Goal: Register for event/course

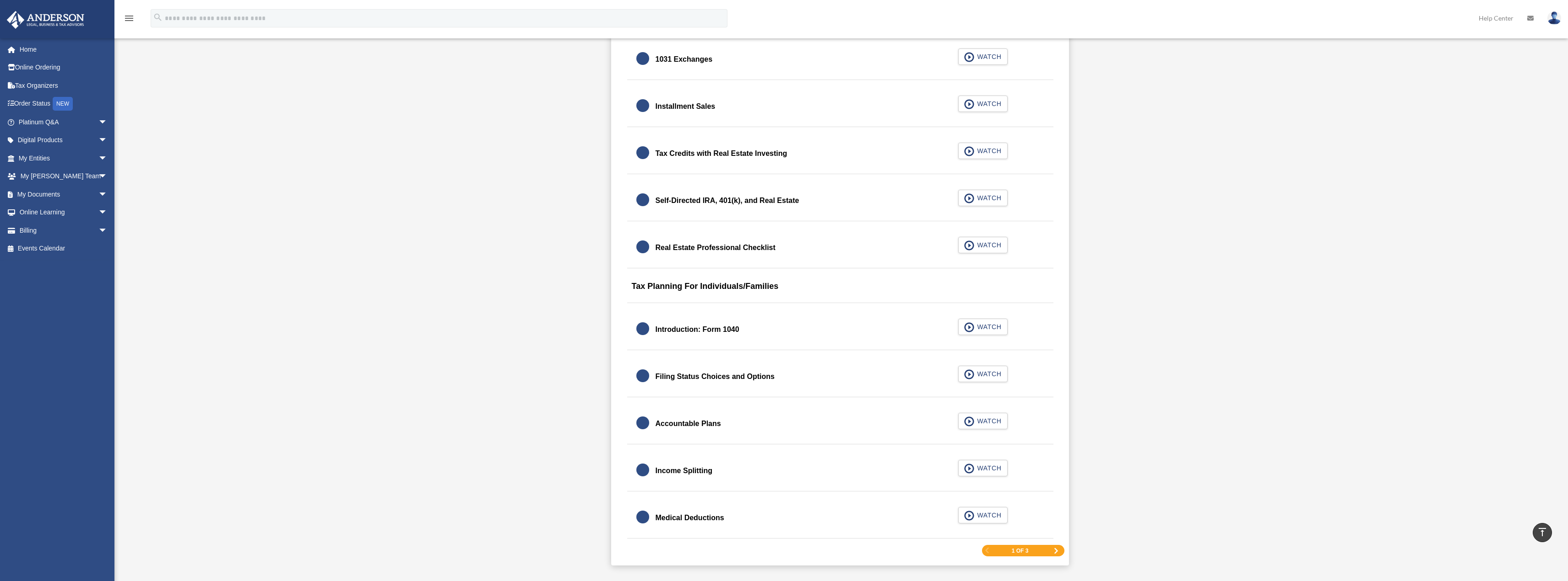
scroll to position [1098, 0]
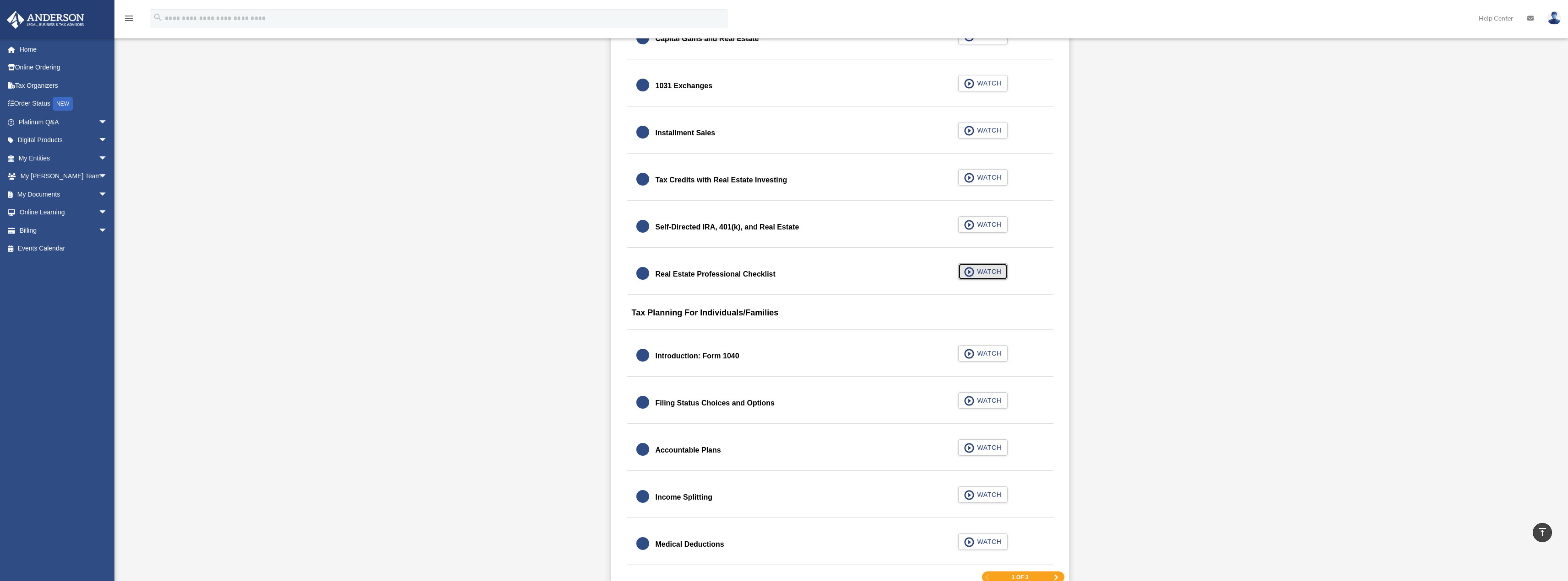
click at [987, 270] on span "WATCH" at bounding box center [987, 271] width 27 height 9
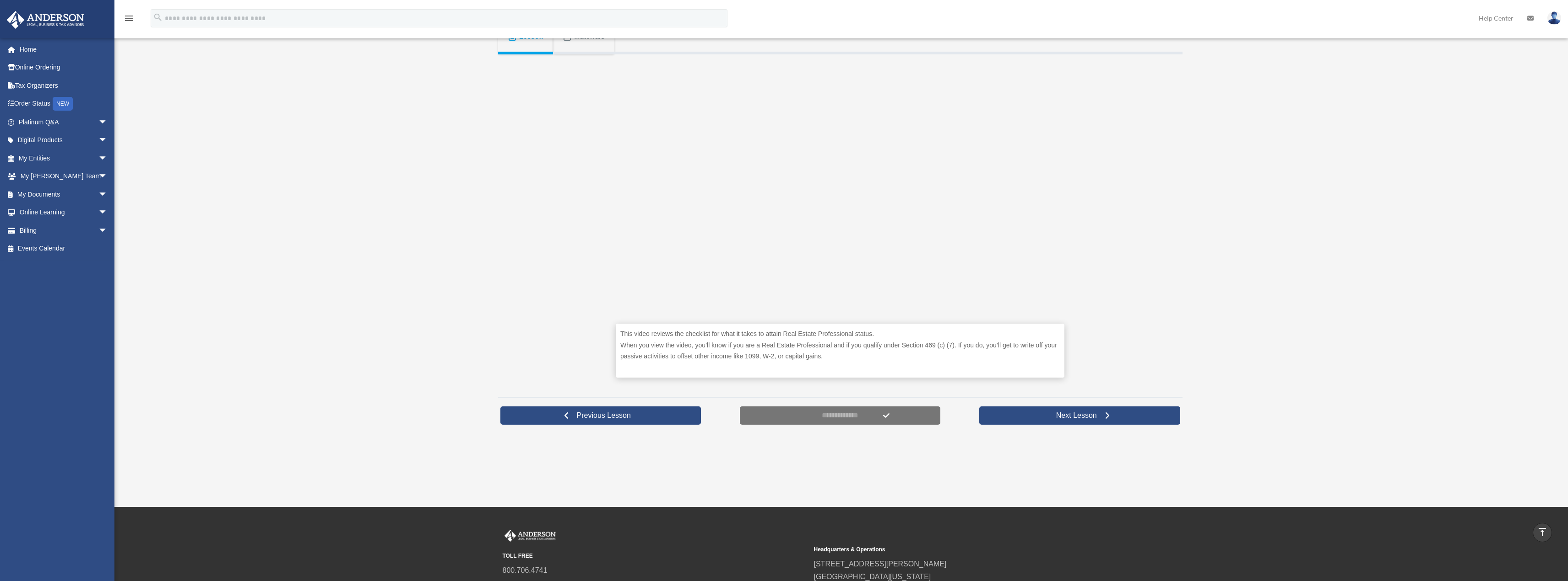
scroll to position [183, 0]
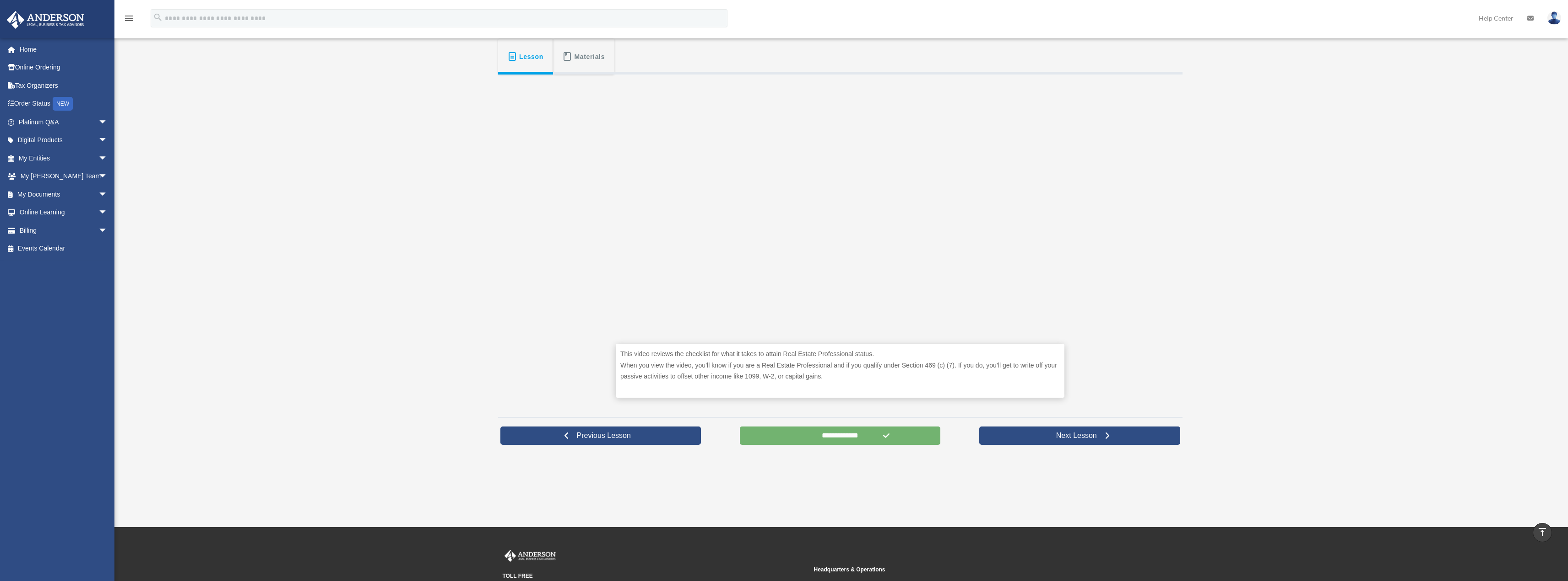
click at [838, 438] on input "**********" at bounding box center [839, 435] width 201 height 19
click at [876, 436] on input "**********" at bounding box center [839, 435] width 201 height 19
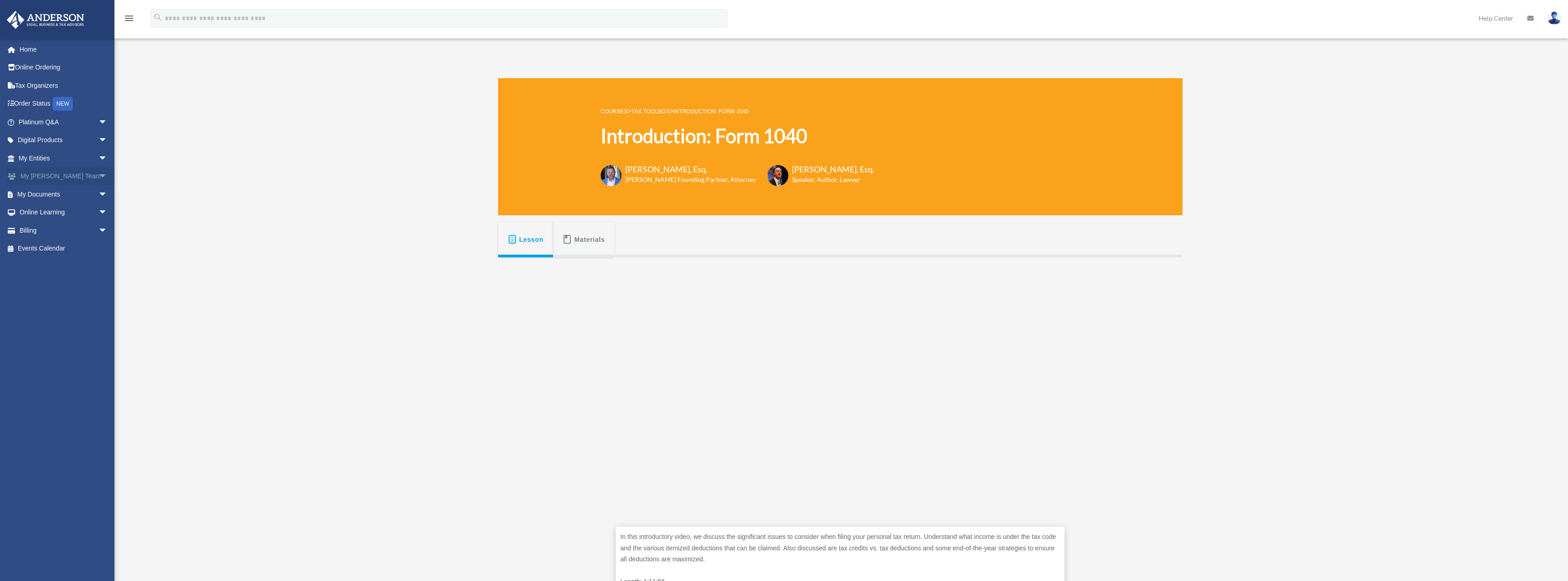
click at [98, 175] on span "arrow_drop_down" at bounding box center [107, 176] width 19 height 19
click at [59, 215] on link "[PERSON_NAME] System" at bounding box center [67, 224] width 109 height 19
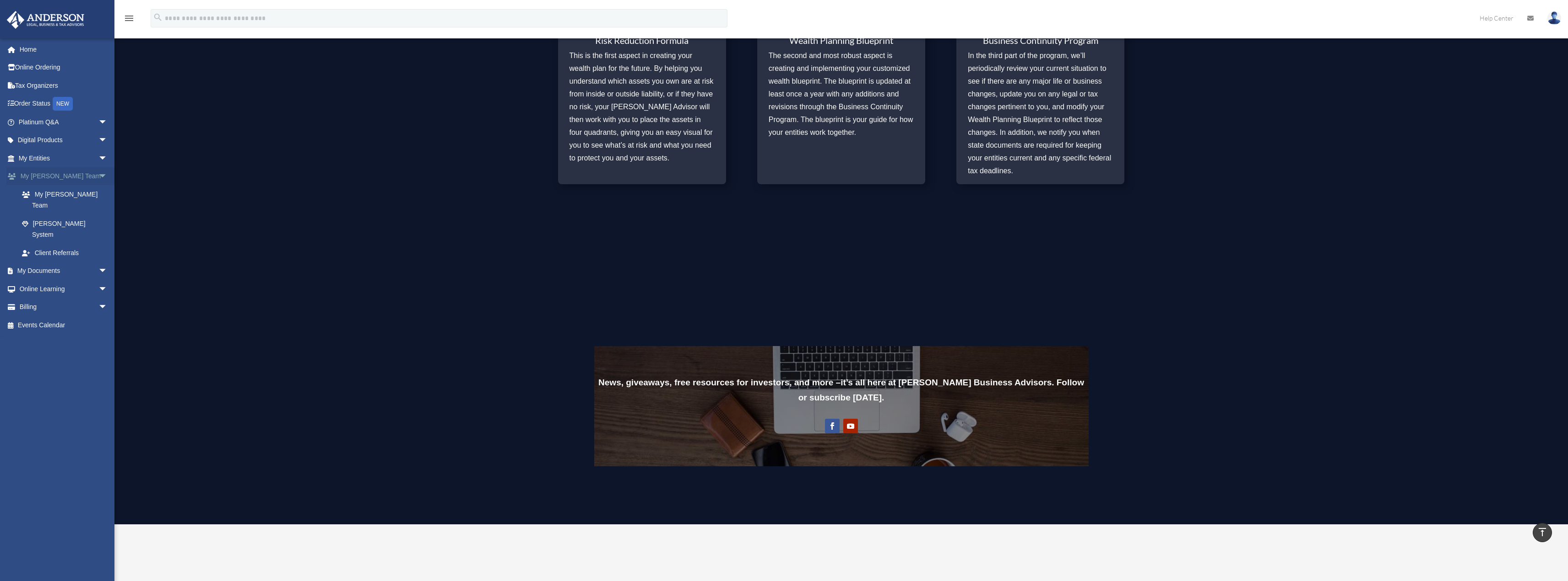
scroll to position [614, 0]
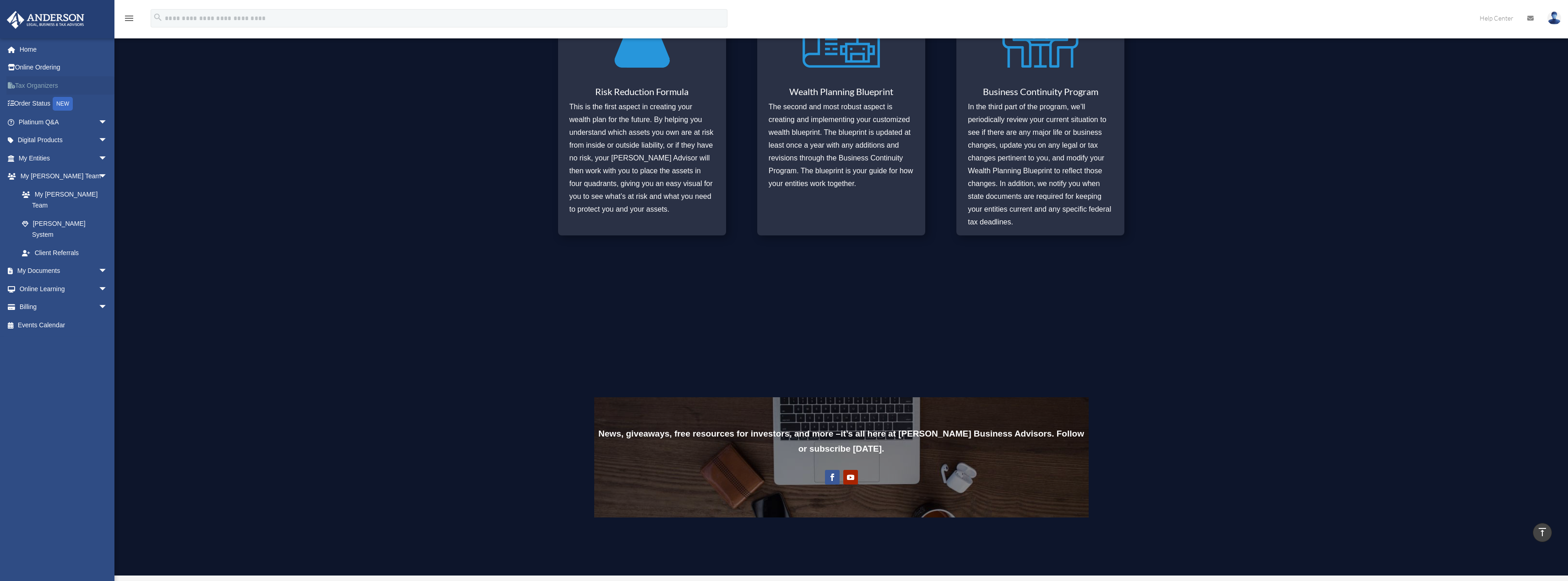
click at [26, 88] on link "Tax Organizers" at bounding box center [64, 85] width 115 height 19
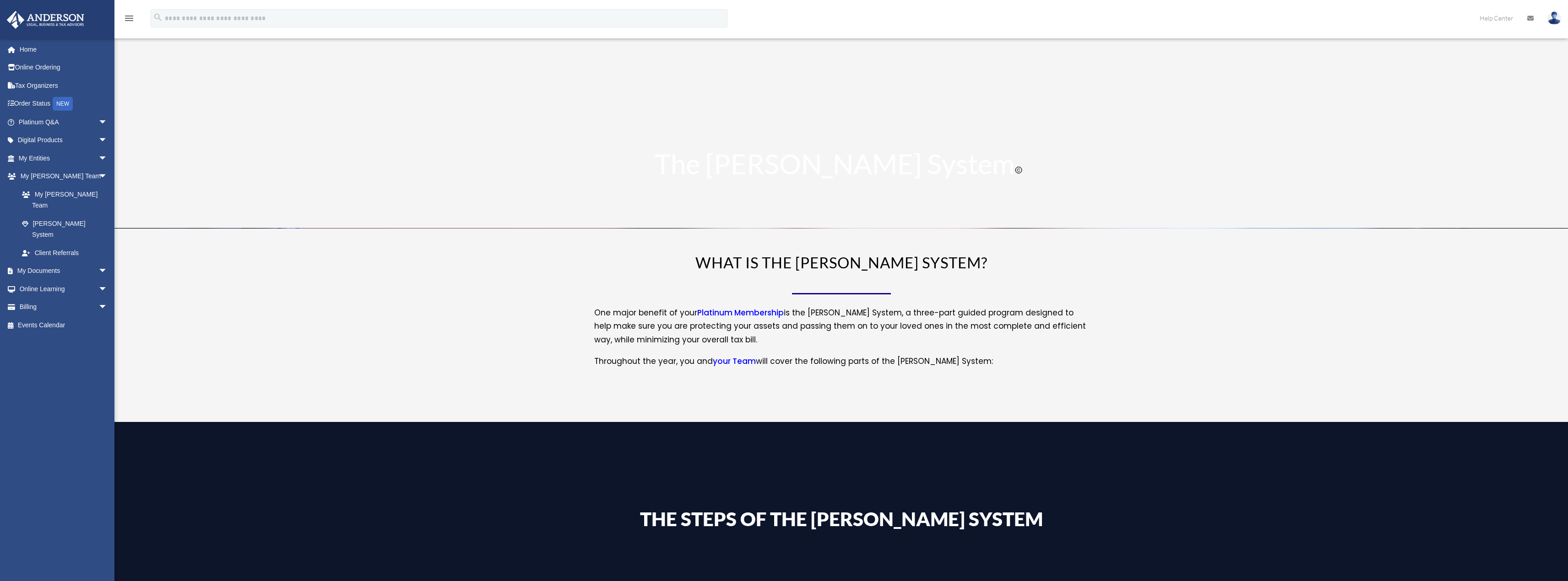
scroll to position [614, 0]
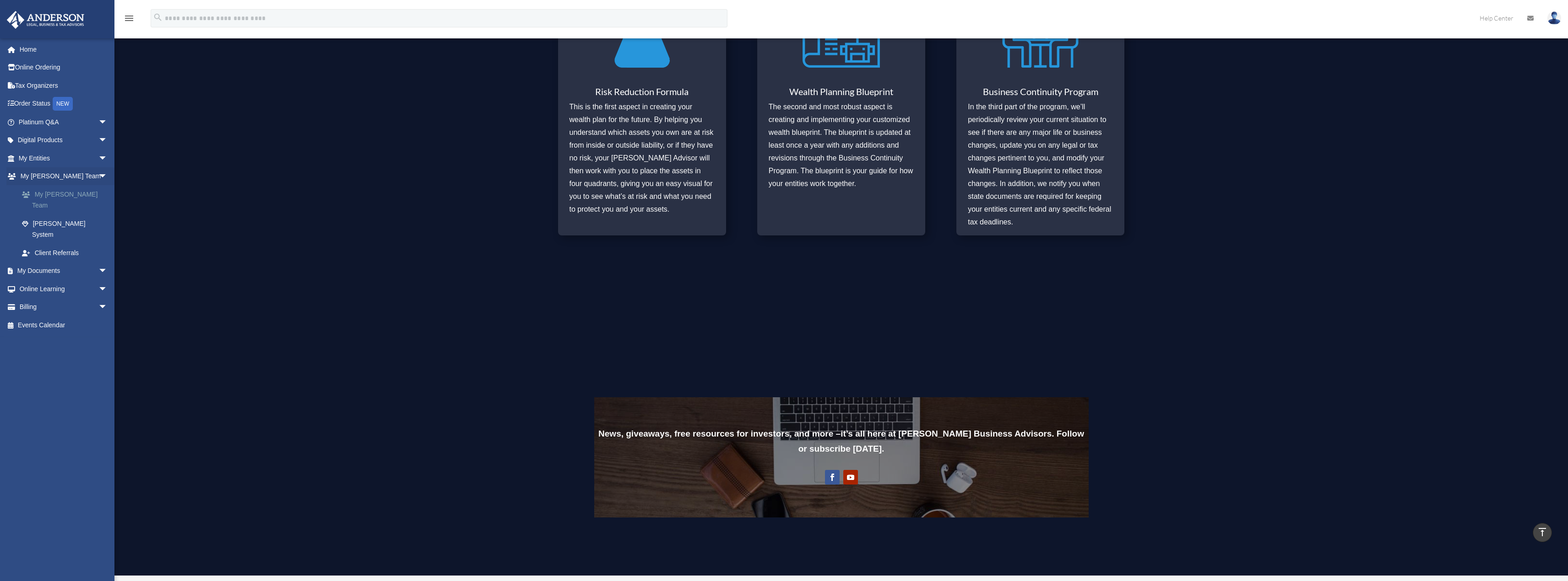
click at [77, 195] on link "My [PERSON_NAME] Team" at bounding box center [67, 200] width 109 height 29
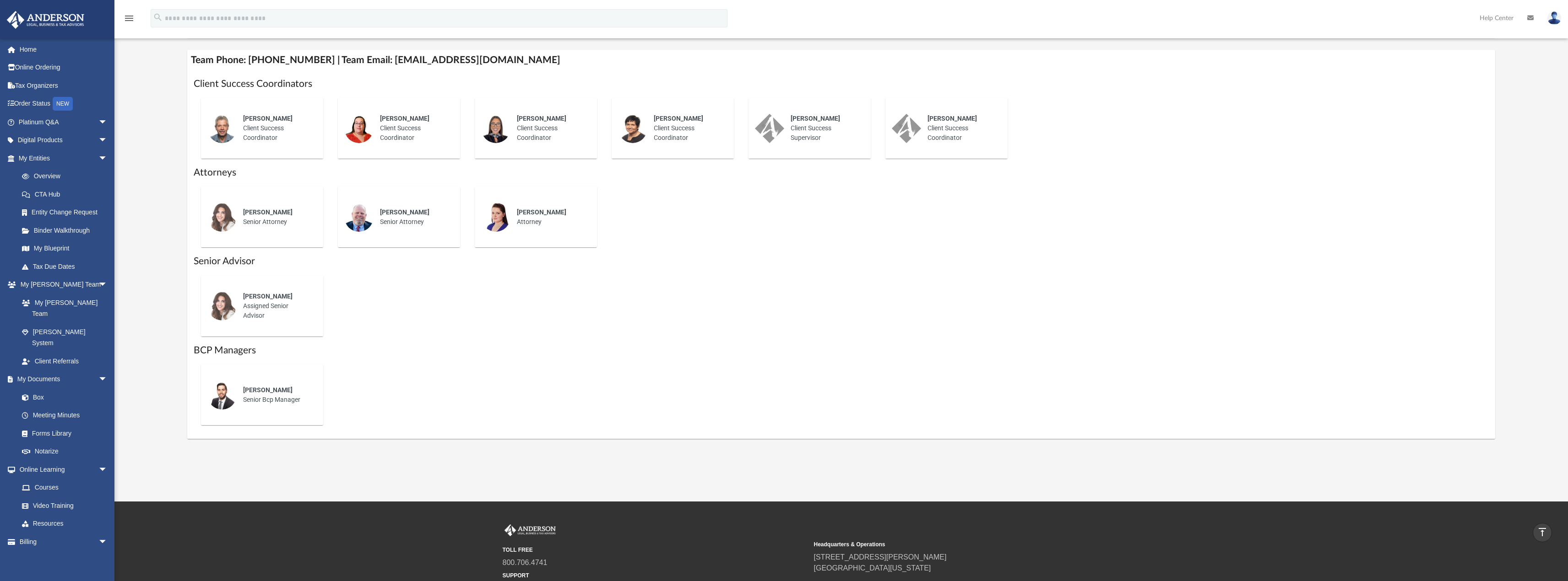
scroll to position [350, 0]
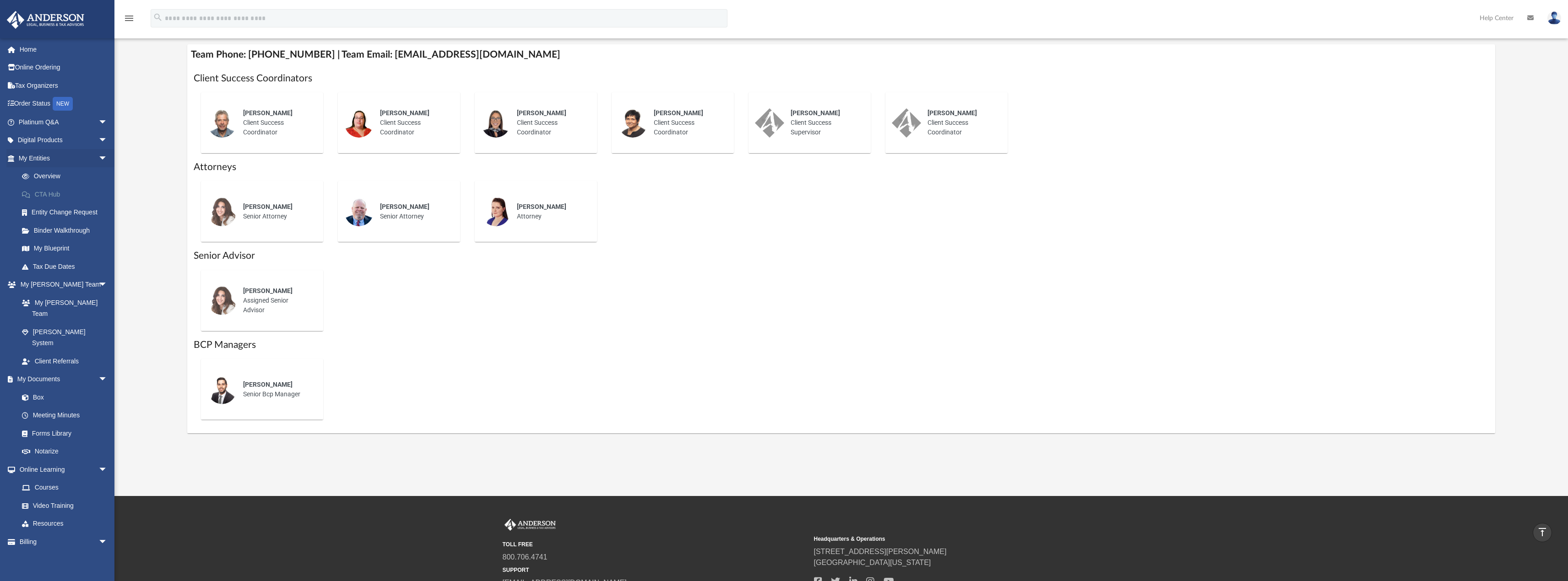
click at [53, 196] on link "CTA Hub" at bounding box center [67, 194] width 109 height 19
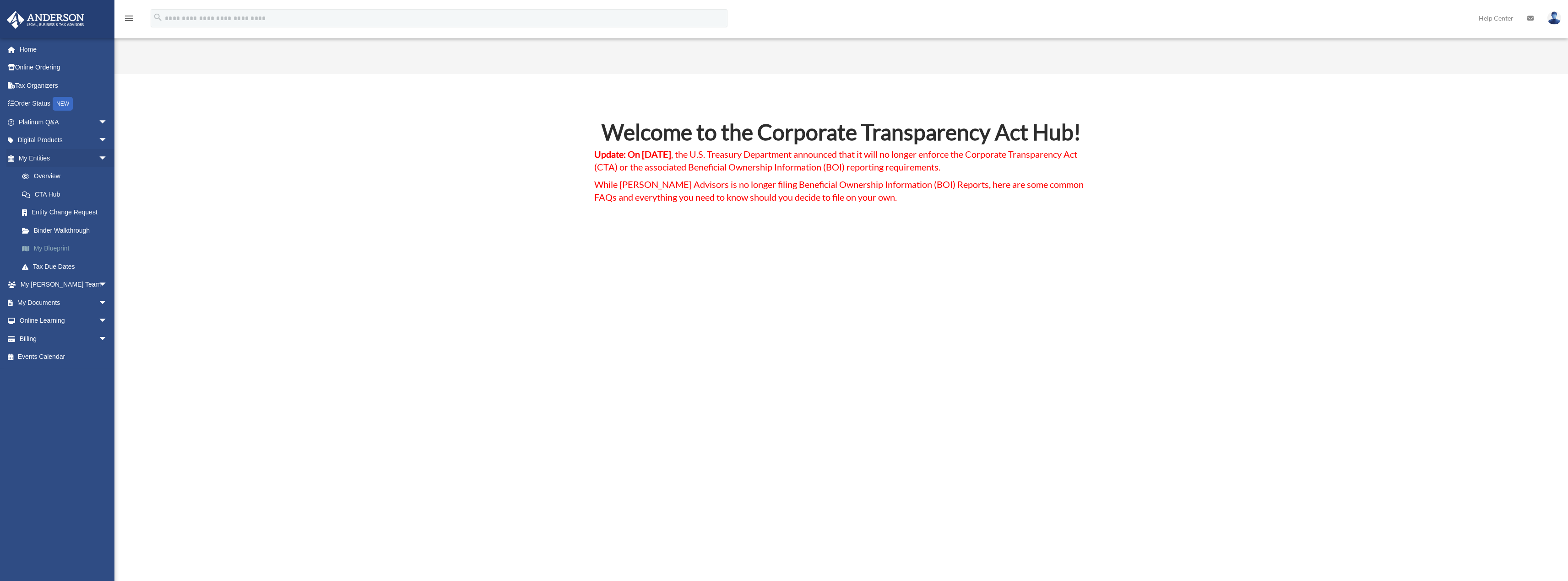
click at [64, 247] on link "My Blueprint" at bounding box center [67, 249] width 109 height 19
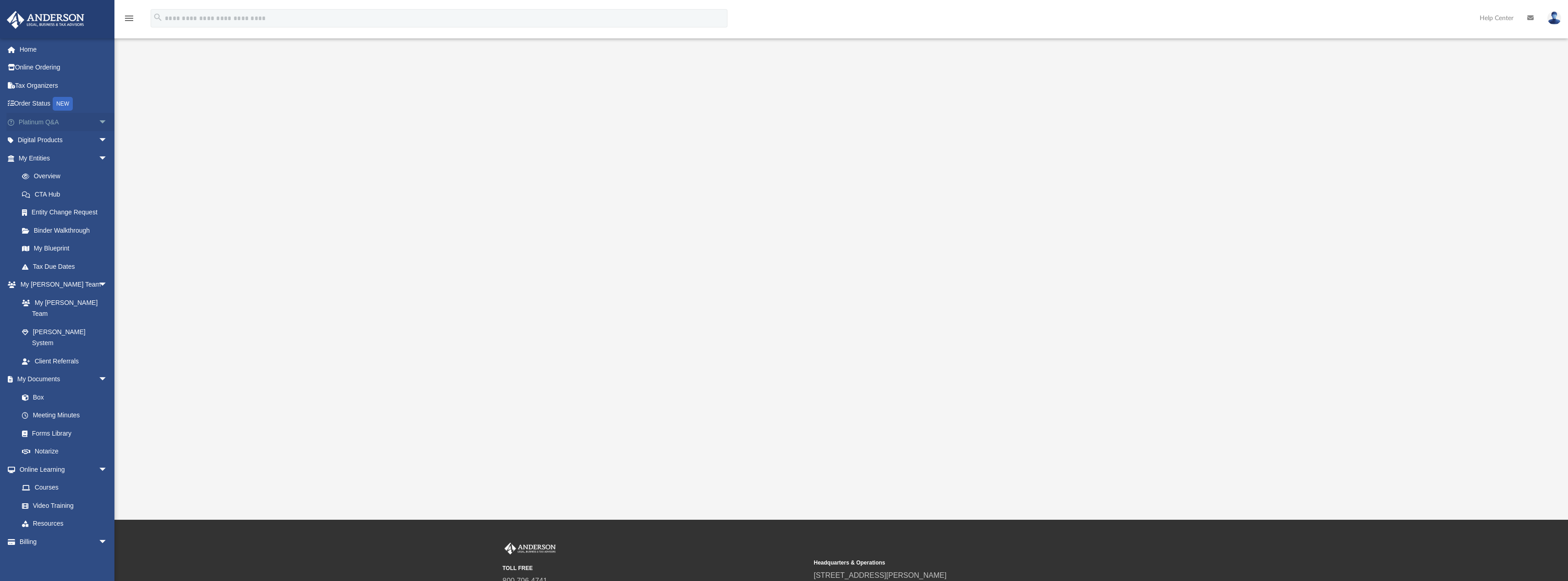
click at [98, 121] on span "arrow_drop_down" at bounding box center [107, 122] width 19 height 19
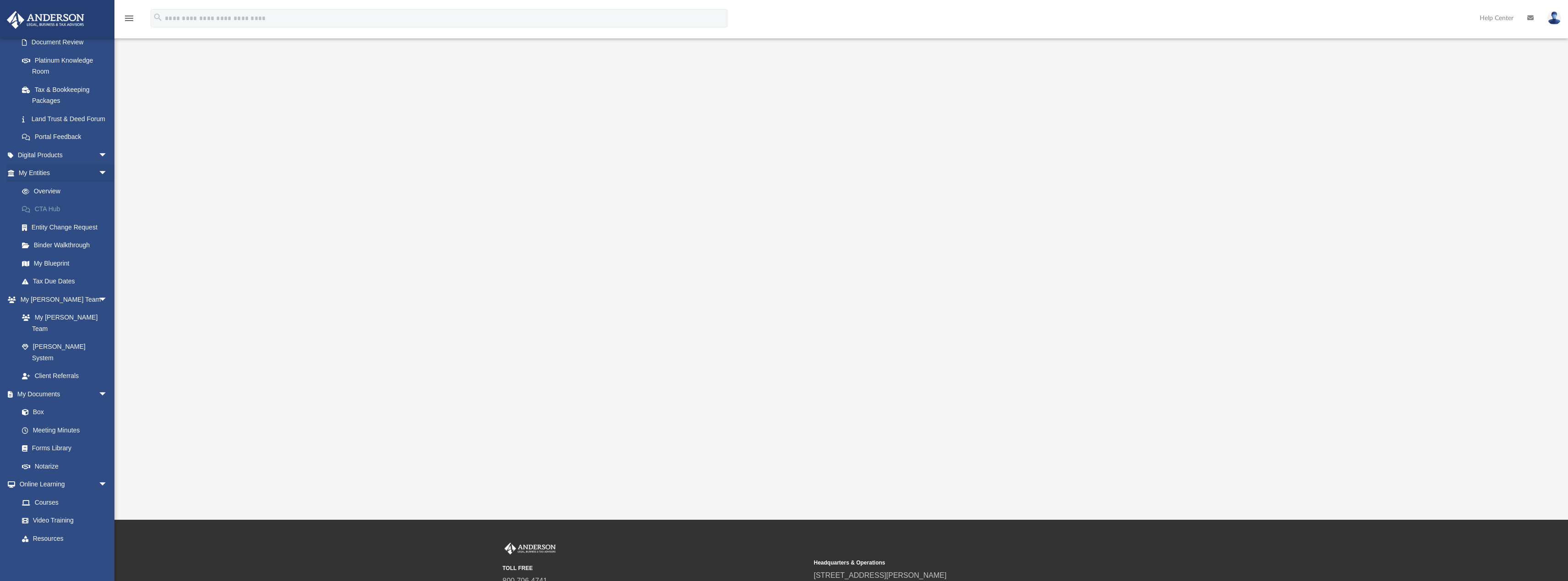
scroll to position [183, 0]
click at [58, 224] on link "Entity Change Request" at bounding box center [67, 214] width 109 height 19
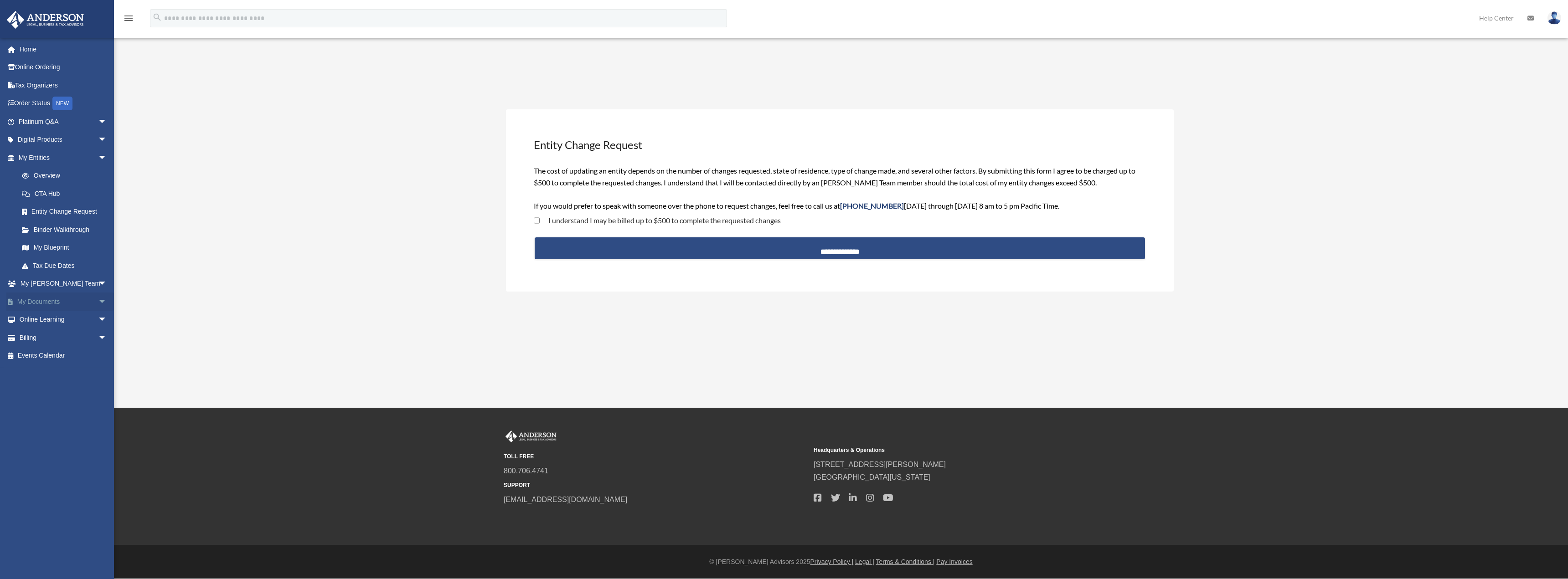
click at [98, 302] on span "arrow_drop_down" at bounding box center [107, 302] width 18 height 18
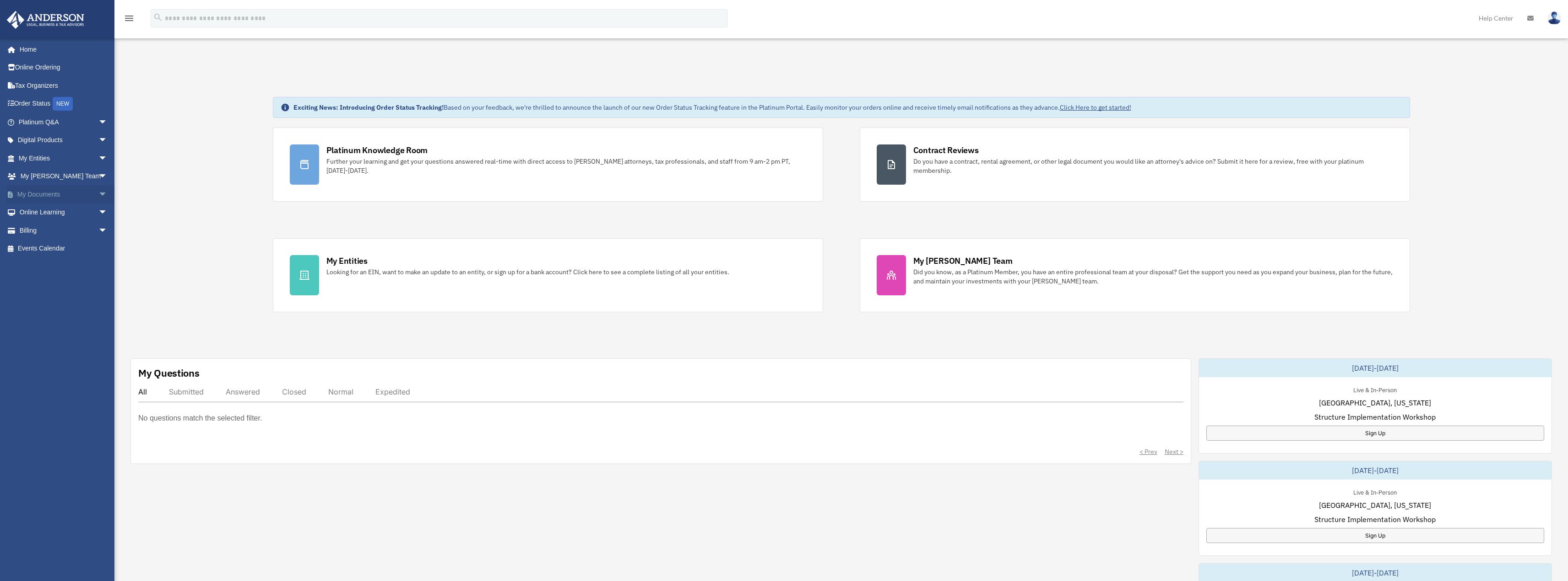
click at [98, 194] on span "arrow_drop_down" at bounding box center [107, 194] width 19 height 19
click at [48, 249] on link "Forms Library" at bounding box center [67, 249] width 109 height 19
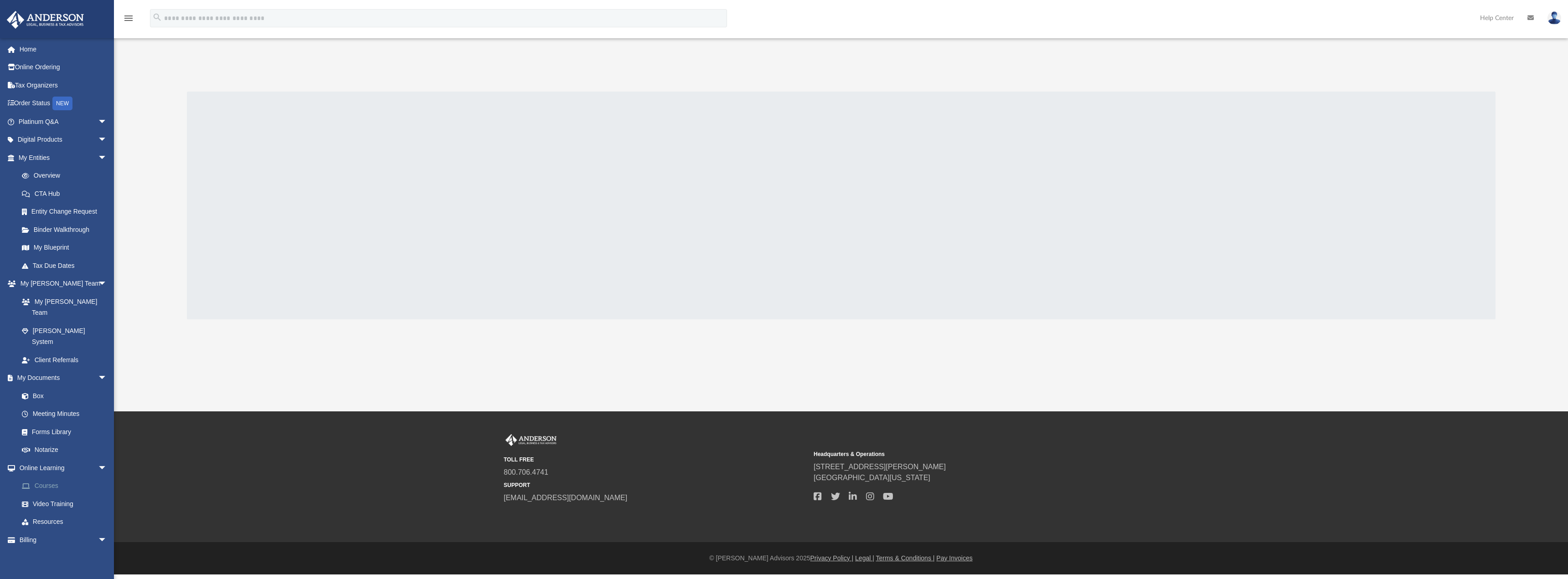
click at [46, 477] on link "Courses" at bounding box center [67, 486] width 108 height 18
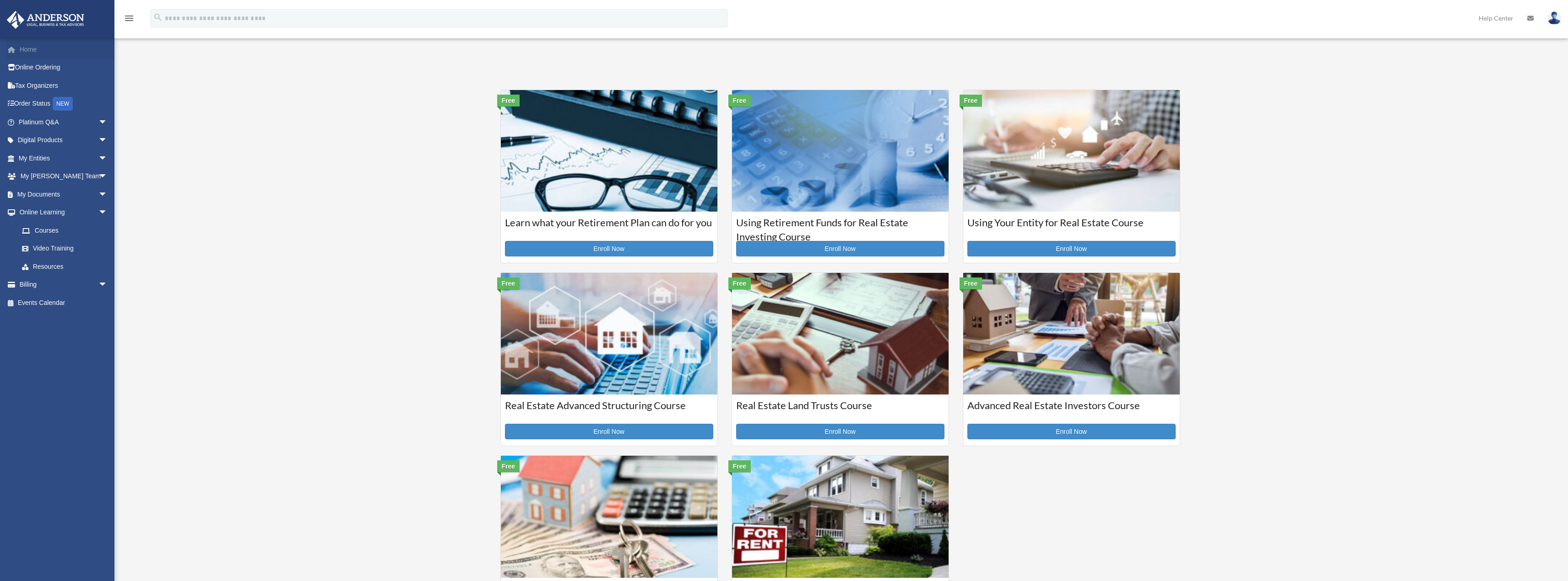
click at [23, 52] on link "Home" at bounding box center [64, 49] width 115 height 19
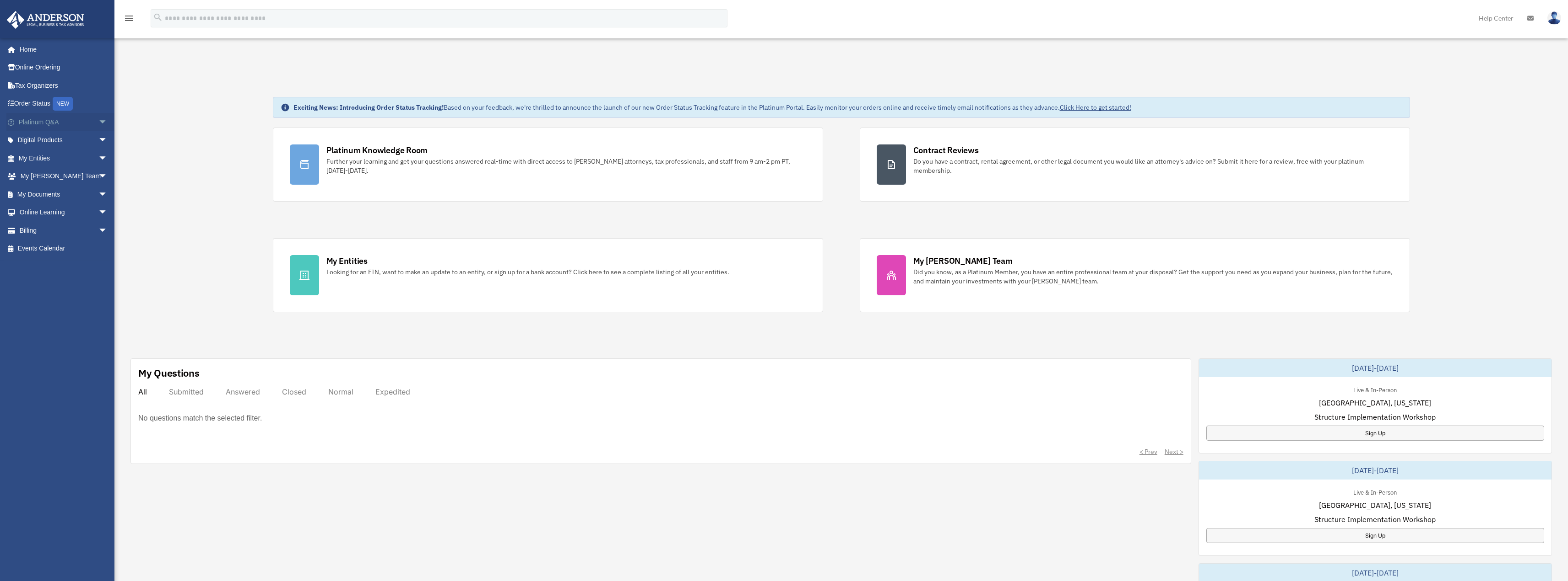
click at [98, 120] on span "arrow_drop_down" at bounding box center [107, 122] width 19 height 19
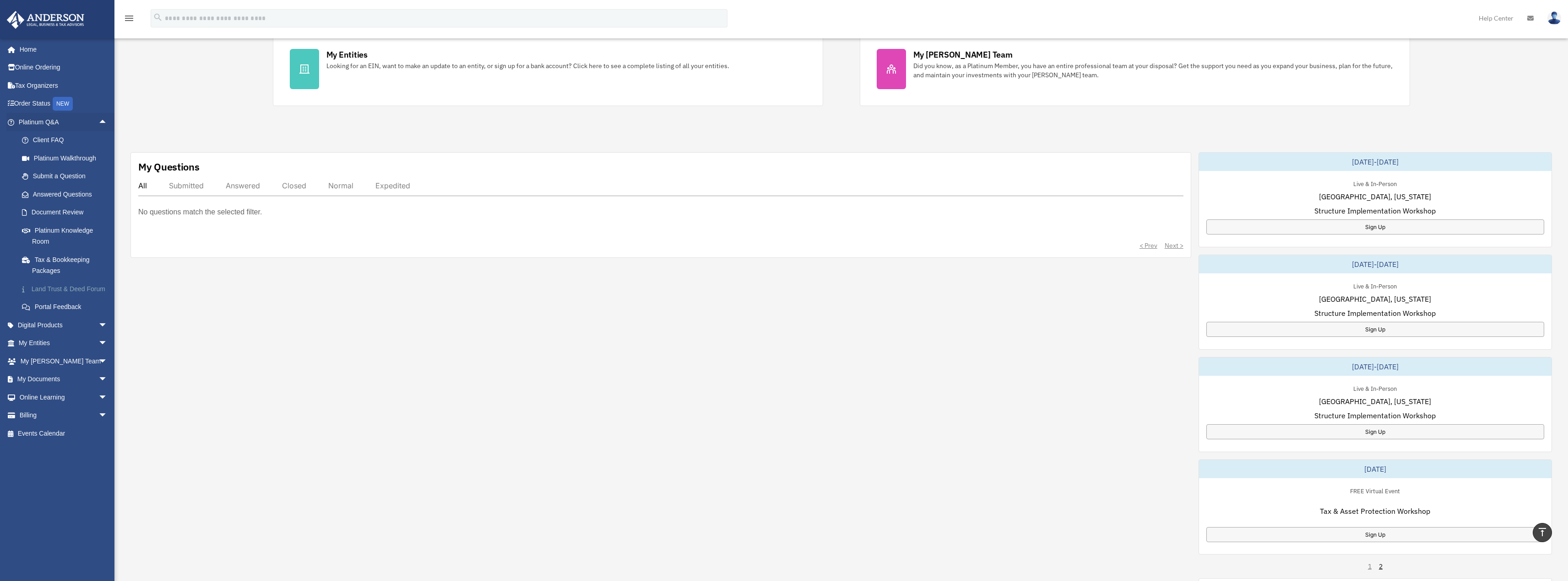
scroll to position [229, 0]
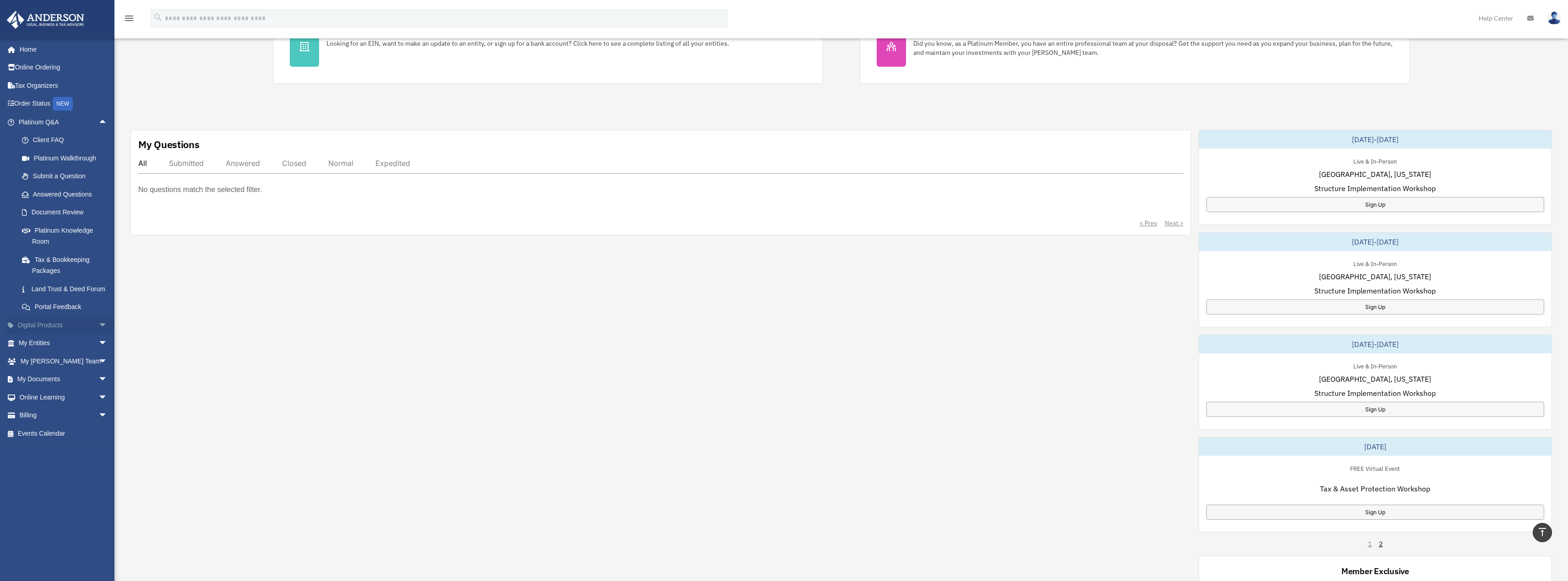
click at [98, 335] on span "arrow_drop_down" at bounding box center [107, 325] width 19 height 19
click at [63, 346] on div "Tax Toolbox" at bounding box center [71, 343] width 78 height 11
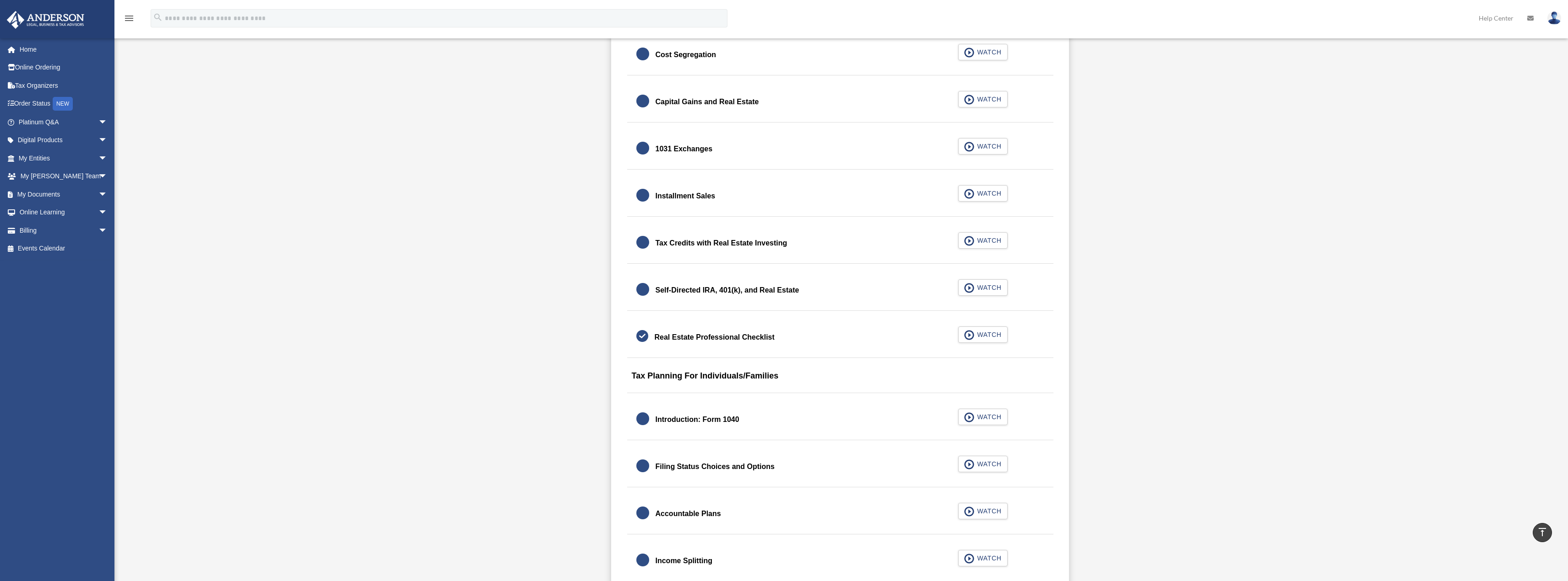
scroll to position [1098, 0]
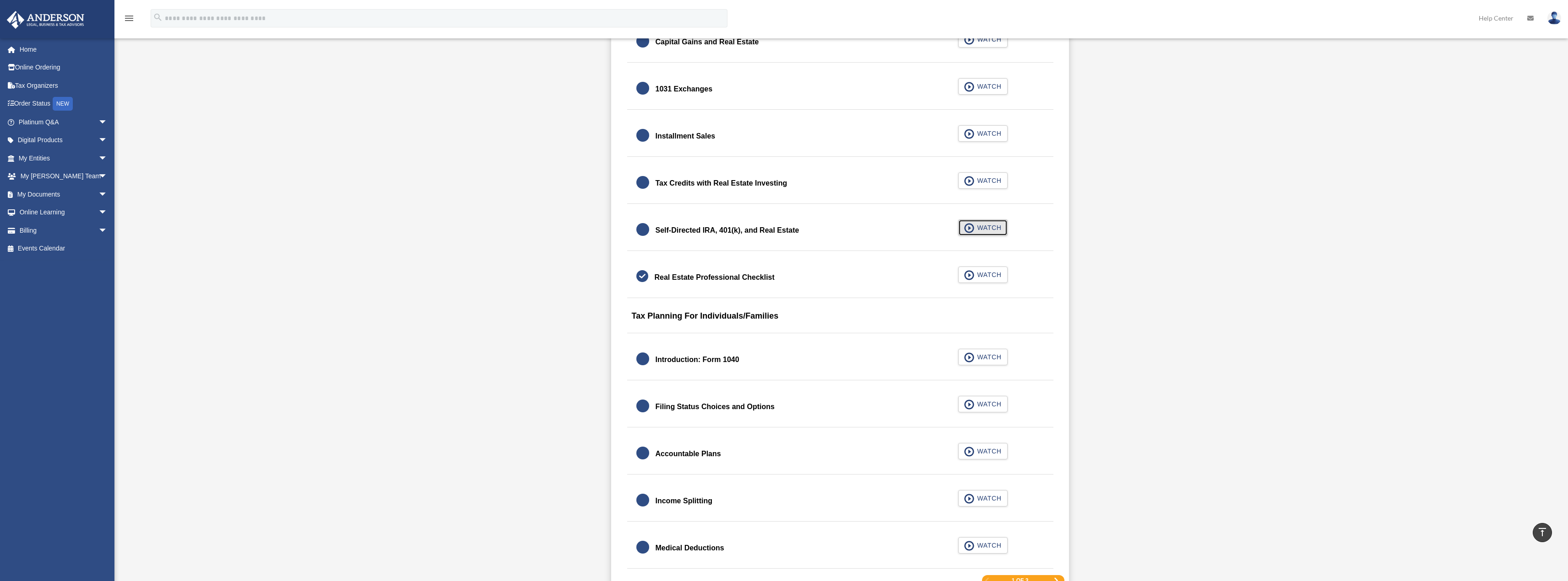
click at [978, 231] on span "WATCH" at bounding box center [987, 227] width 27 height 9
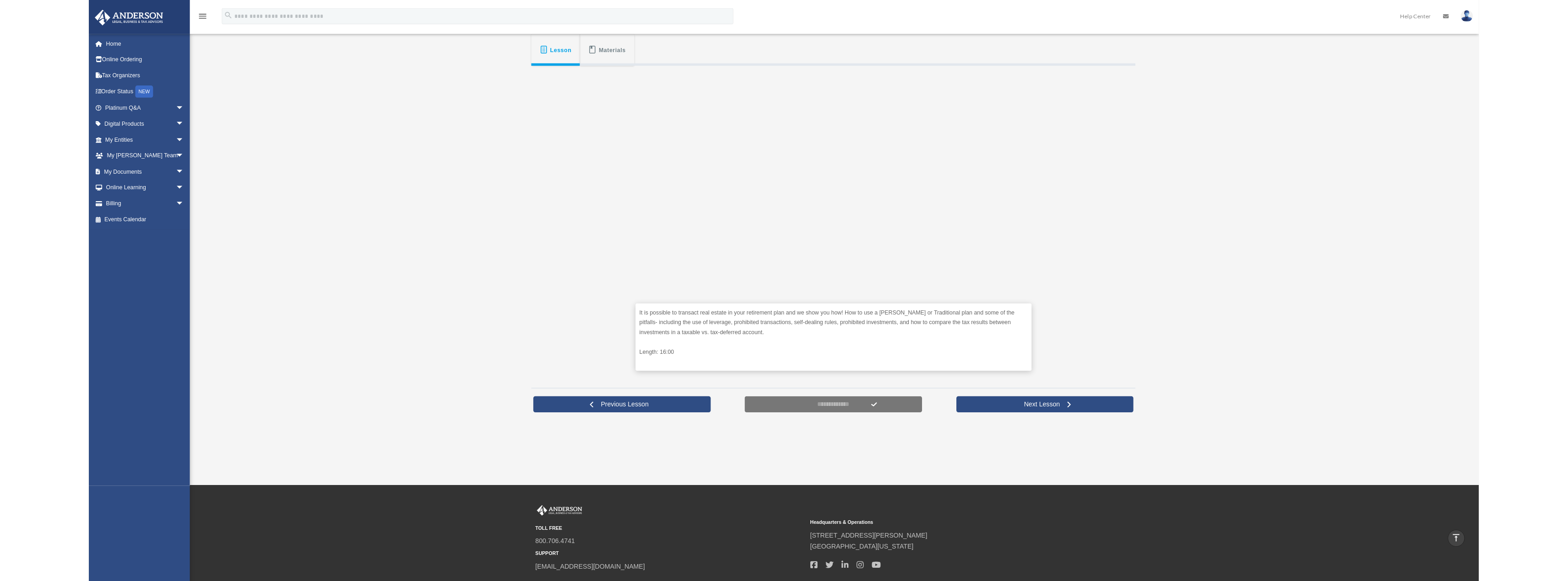
scroll to position [183, 0]
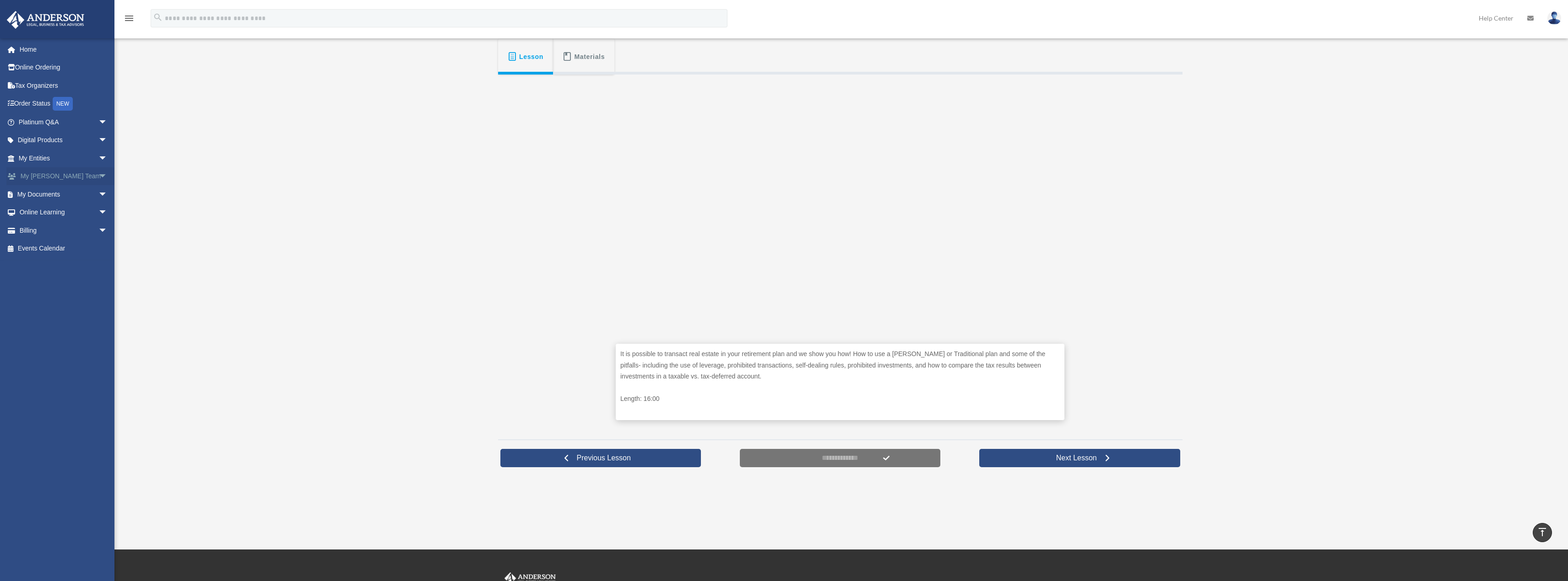
click at [98, 175] on span "arrow_drop_down" at bounding box center [107, 176] width 19 height 19
click at [98, 250] on span "arrow_drop_down" at bounding box center [107, 259] width 19 height 19
click at [56, 286] on link "Meeting Minutes" at bounding box center [67, 295] width 109 height 19
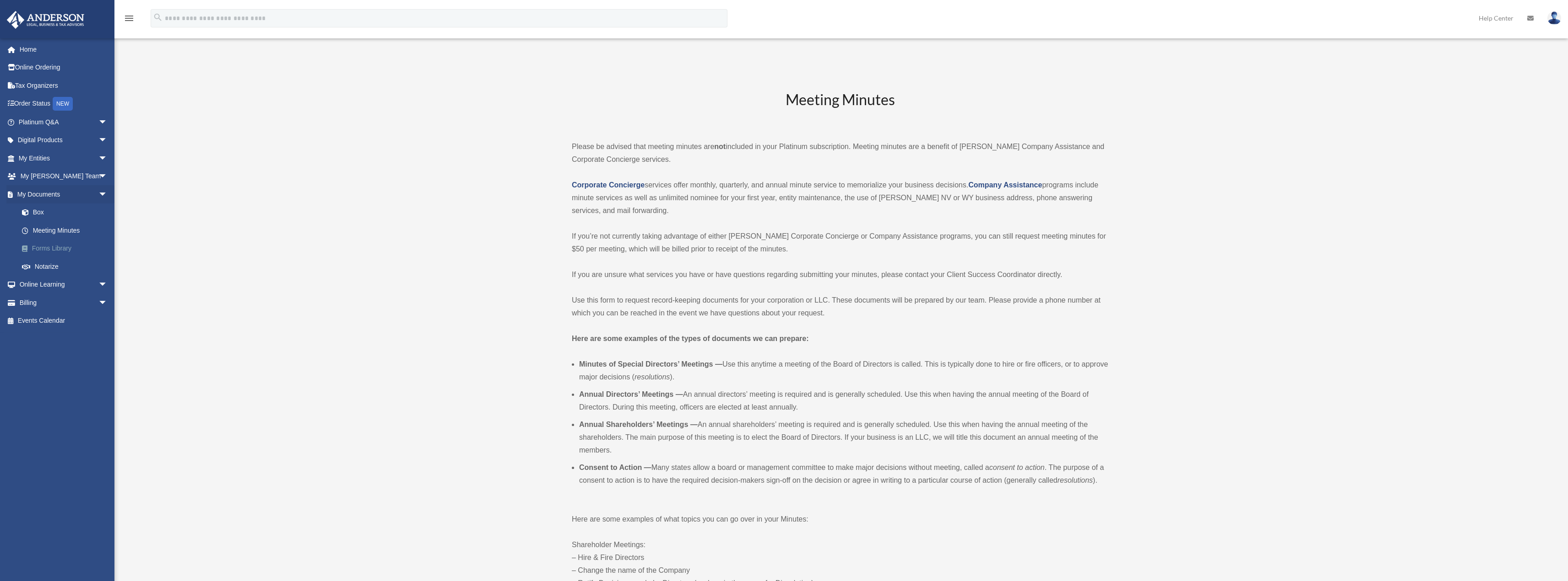
click at [52, 247] on link "Forms Library" at bounding box center [67, 249] width 109 height 19
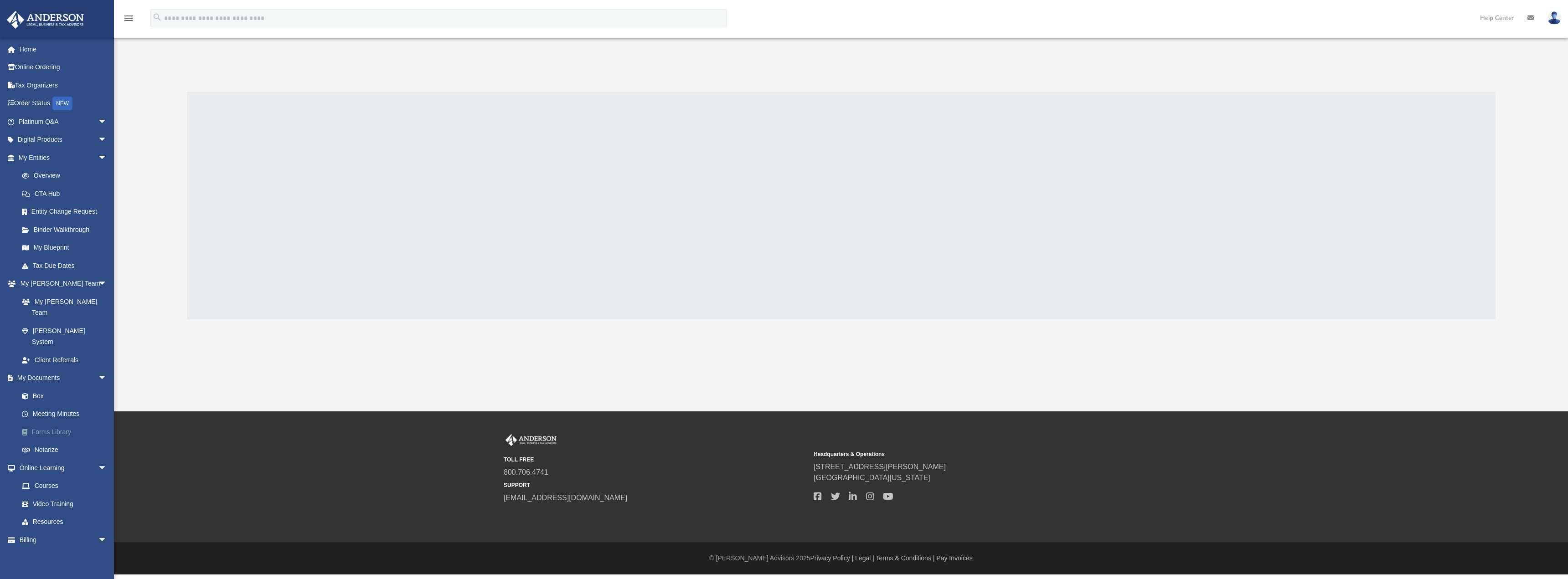
click at [49, 423] on link "Forms Library" at bounding box center [67, 431] width 108 height 18
click at [27, 429] on span at bounding box center [30, 432] width 5 height 6
click at [51, 477] on link "Courses" at bounding box center [67, 486] width 108 height 18
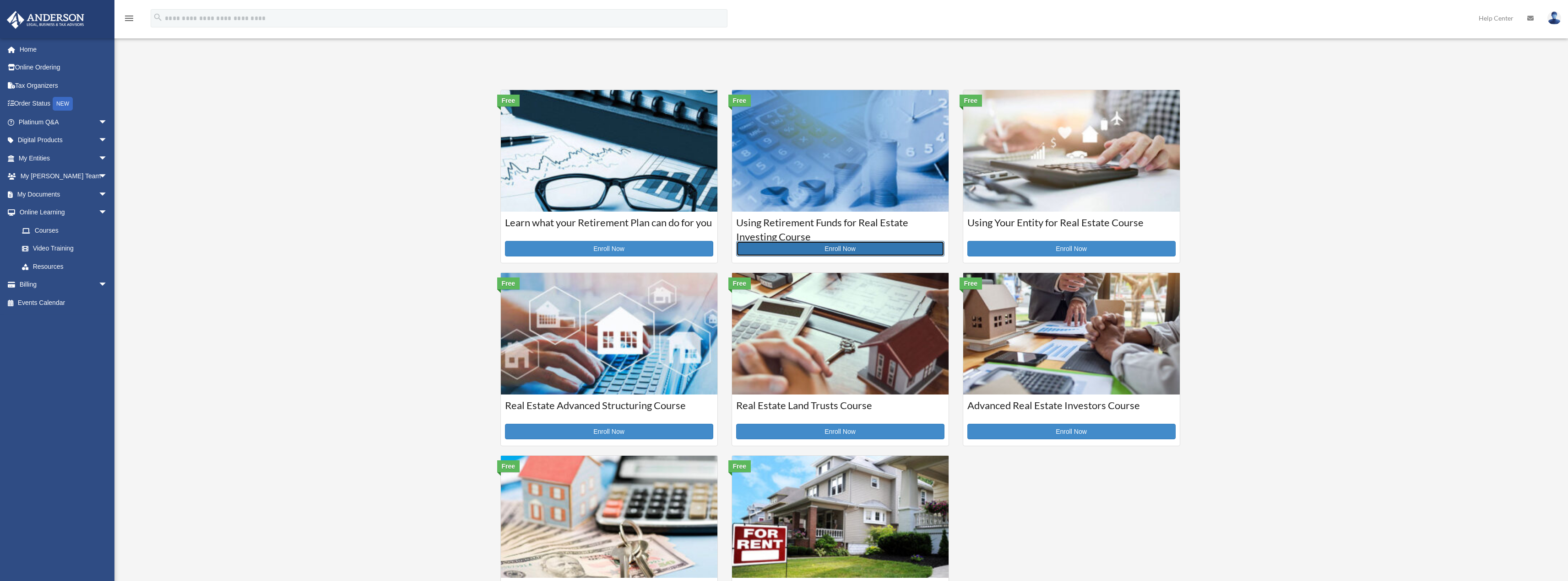
click at [845, 247] on link "Enroll Now" at bounding box center [840, 249] width 209 height 15
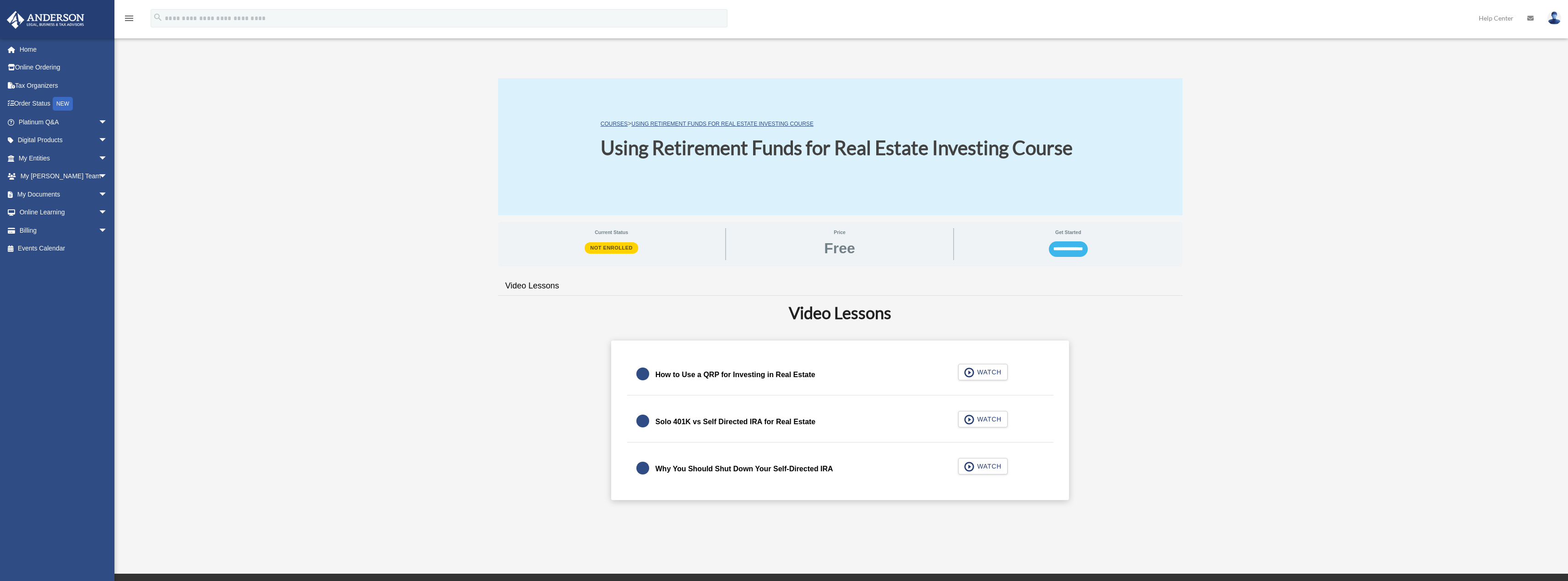
click at [1070, 251] on input "**********" at bounding box center [1068, 249] width 39 height 15
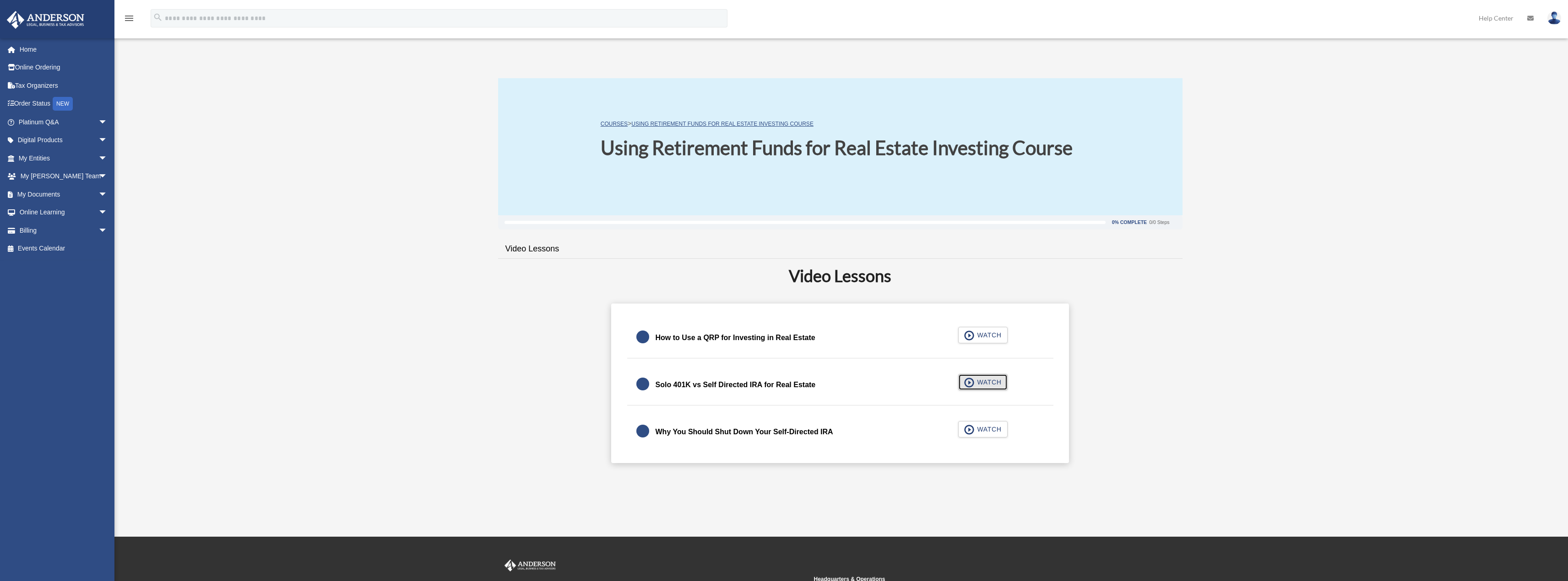
click at [982, 383] on span "WATCH" at bounding box center [987, 381] width 27 height 9
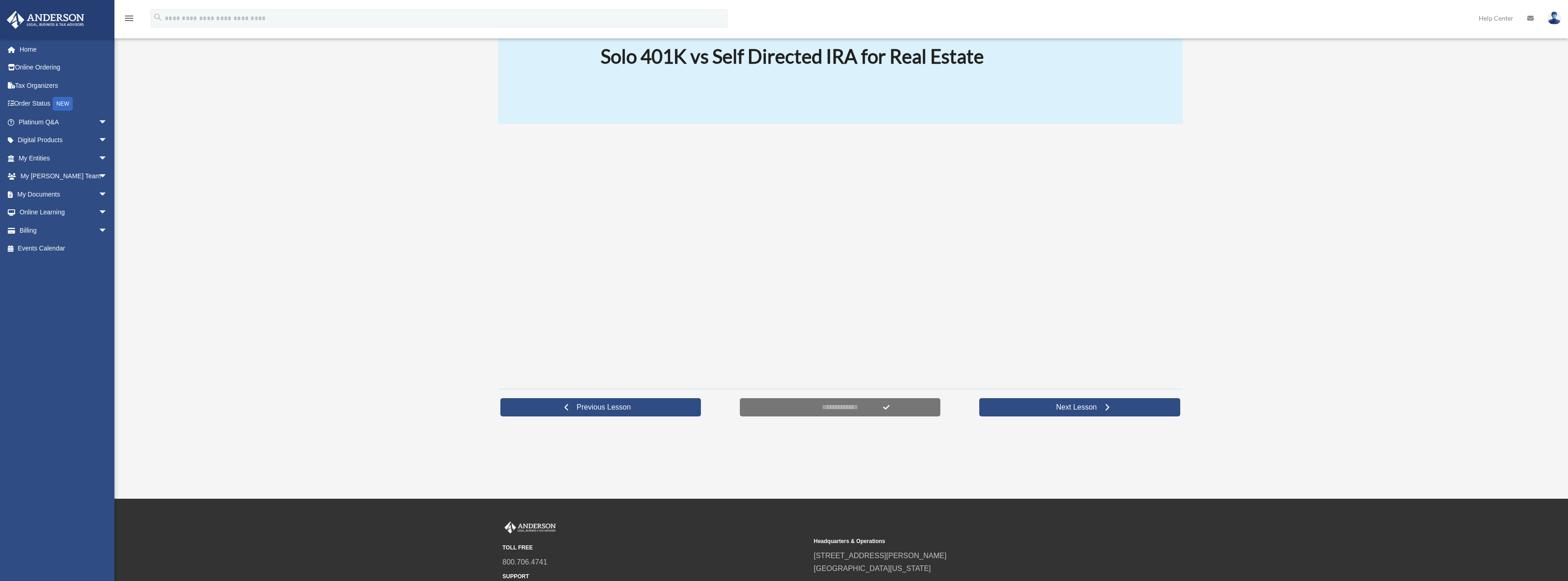
scroll to position [137, 0]
